Goal: Complete application form

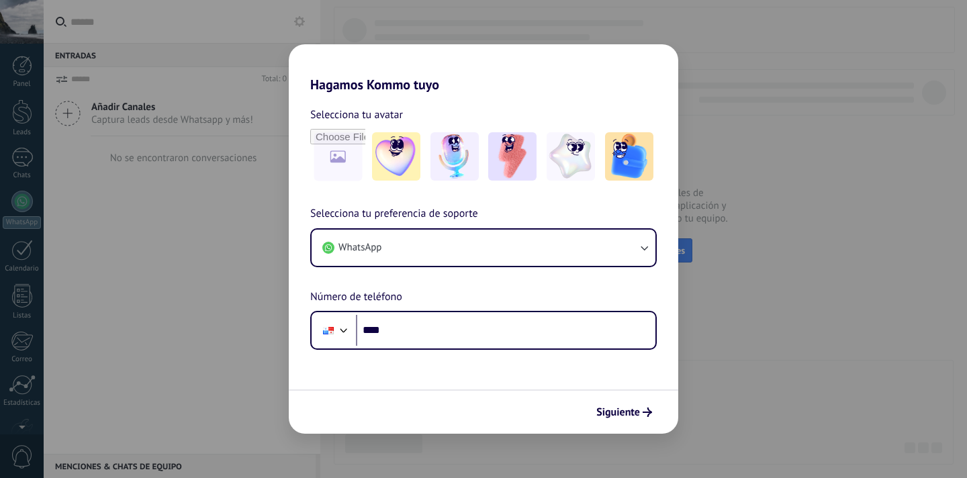
click at [700, 152] on div "Hagamos Kommo tuyo Selecciona tu avatar Selecciona tu preferencia de soporte Wh…" at bounding box center [483, 239] width 967 height 478
click at [690, 62] on div "Hagamos Kommo tuyo Selecciona tu avatar Selecciona tu preferencia de soporte Wh…" at bounding box center [483, 239] width 967 height 478
click at [636, 408] on span "Siguiente" at bounding box center [618, 412] width 44 height 9
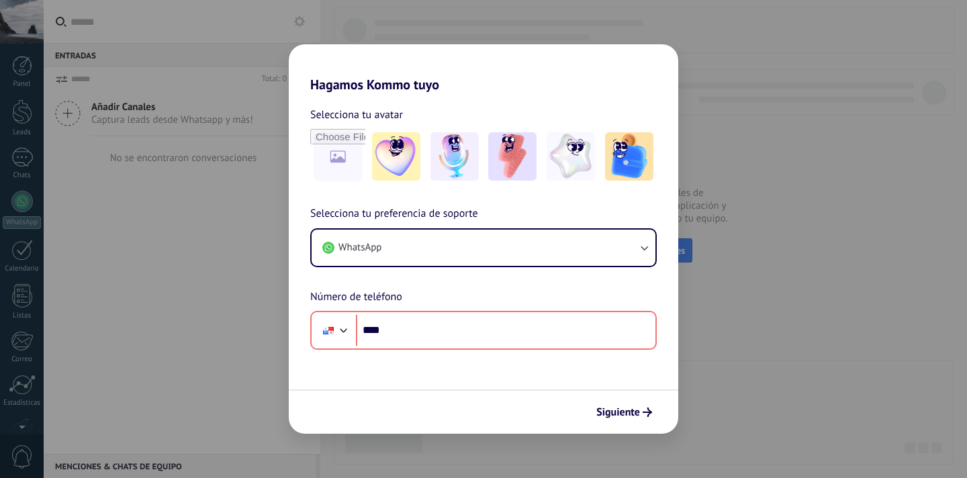
click at [634, 387] on form "Selecciona tu avatar Selecciona tu preferencia de soporte WhatsApp Número de te…" at bounding box center [483, 263] width 389 height 341
click at [340, 46] on h2 "Hagamos Kommo tuyo" at bounding box center [483, 68] width 389 height 48
click at [326, 38] on div "Hagamos Kommo tuyo Selecciona tu avatar Selecciona tu preferencia de soporte Wh…" at bounding box center [483, 239] width 967 height 478
click at [12, 113] on div "Hagamos Kommo tuyo Selecciona tu avatar Selecciona tu preferencia de soporte Wh…" at bounding box center [483, 239] width 967 height 478
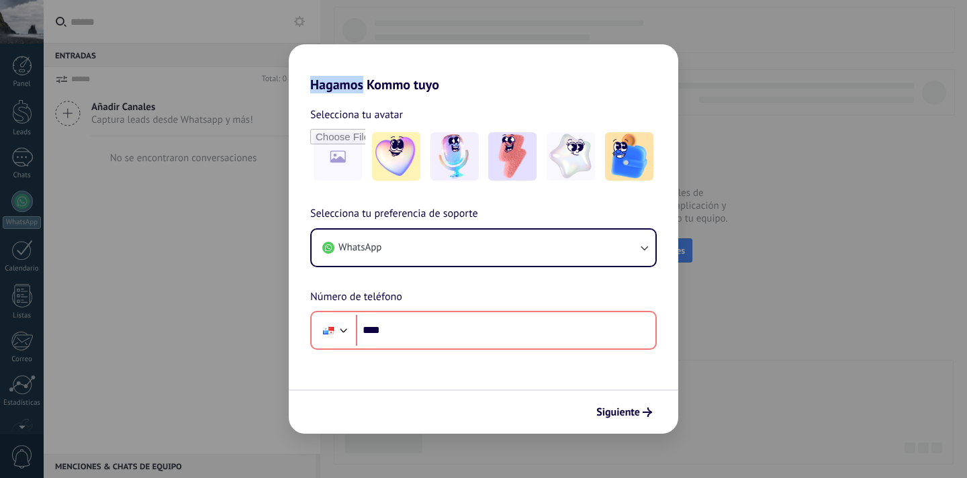
drag, startPoint x: 12, startPoint y: 113, endPoint x: 16, endPoint y: 84, distance: 29.8
click at [12, 113] on div "Hagamos Kommo tuyo Selecciona tu avatar Selecciona tu preferencia de soporte Wh…" at bounding box center [483, 239] width 967 height 478
click at [18, 75] on div "Hagamos Kommo tuyo Selecciona tu avatar Selecciona tu preferencia de soporte Wh…" at bounding box center [483, 239] width 967 height 478
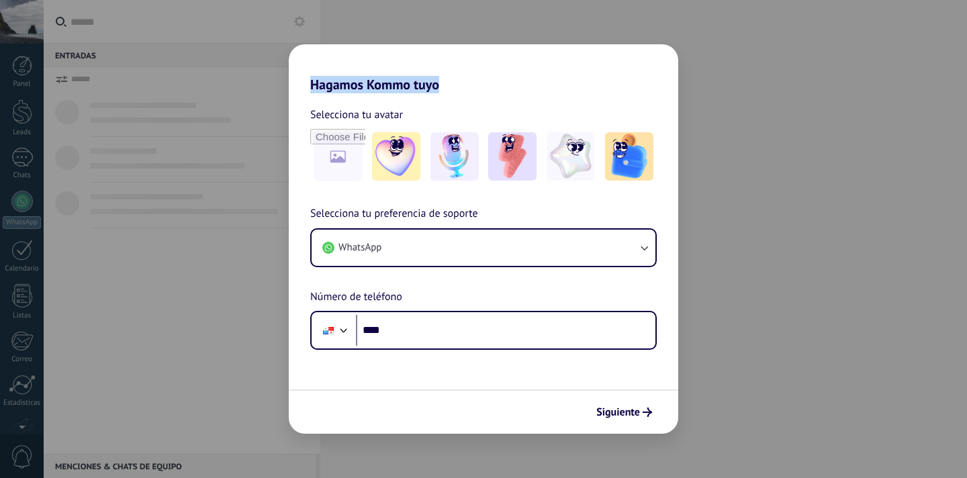
click at [867, 22] on div "Hagamos Kommo tuyo Selecciona tu avatar Selecciona tu preferencia de soporte Wh…" at bounding box center [483, 239] width 967 height 478
click at [705, 185] on div "Hagamos Kommo tuyo Selecciona tu avatar Selecciona tu preferencia de soporte Wh…" at bounding box center [483, 239] width 967 height 478
click at [749, 108] on div "Hagamos Kommo tuyo Selecciona tu avatar Selecciona tu preferencia de soporte Wh…" at bounding box center [483, 239] width 967 height 478
